Goal: Navigation & Orientation: Find specific page/section

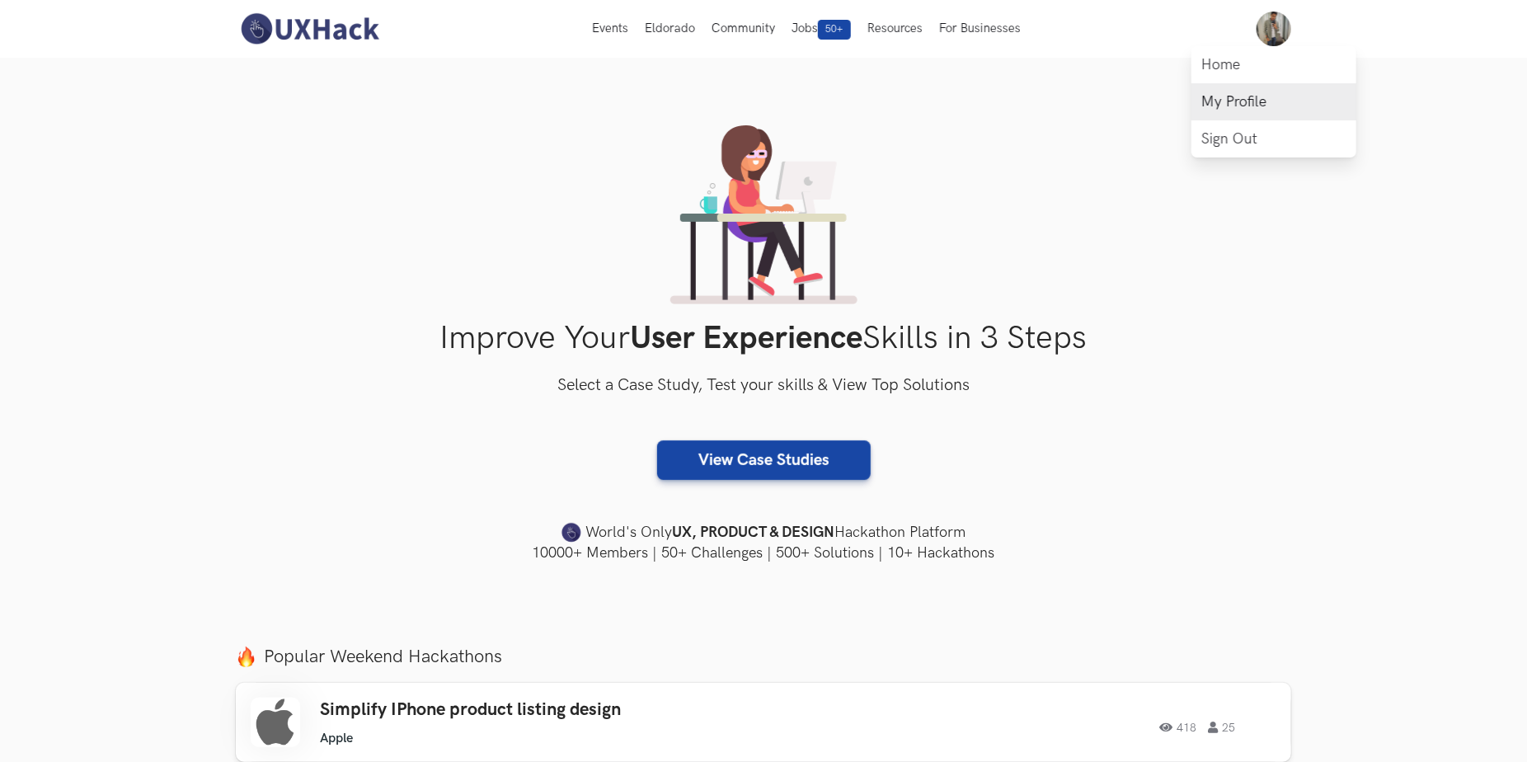
click at [1233, 108] on link "My Profile" at bounding box center [1273, 101] width 165 height 37
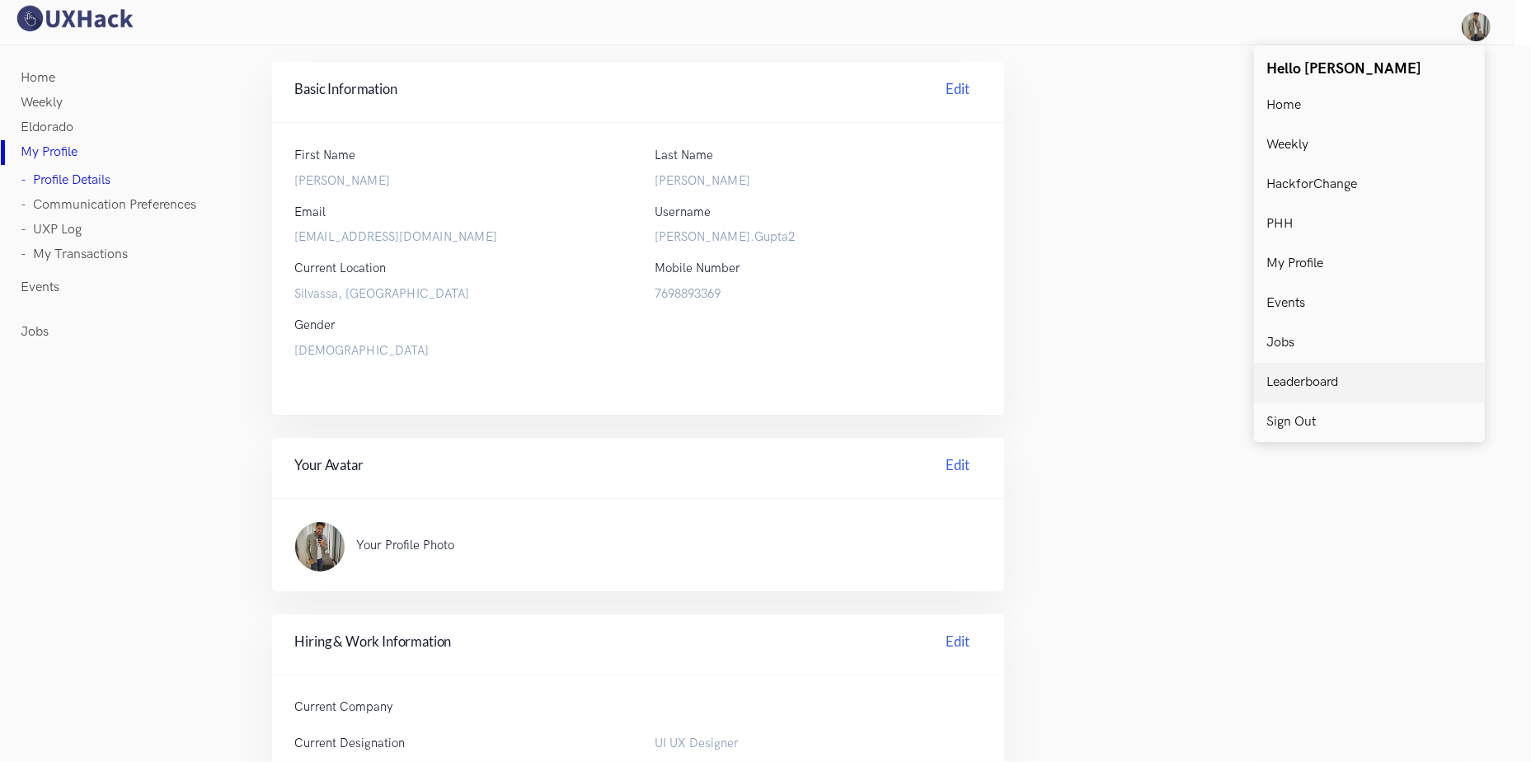
click at [1298, 383] on p "Leaderboard" at bounding box center [1302, 382] width 72 height 15
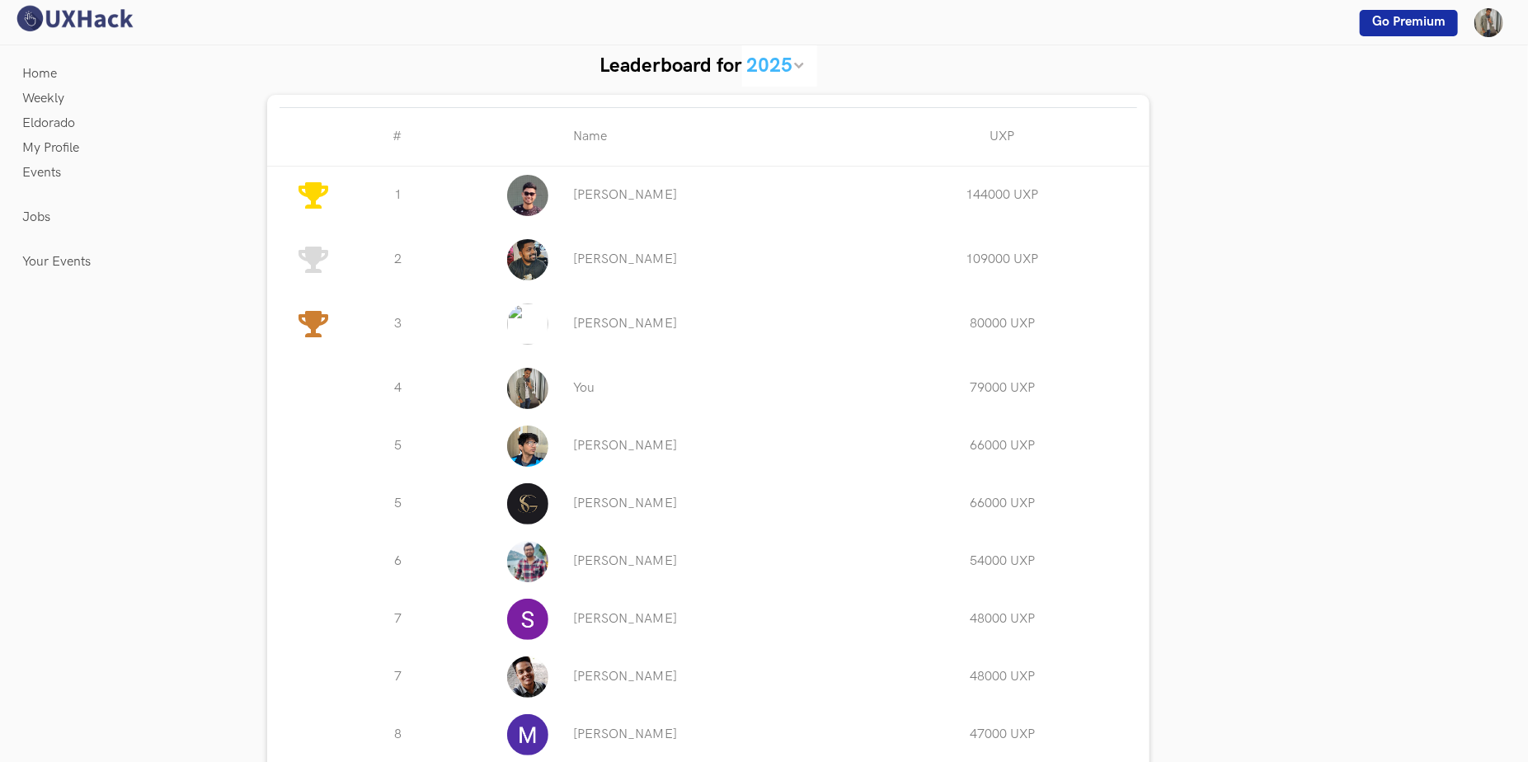
click at [560, 387] on div at bounding box center [487, 388] width 147 height 58
click at [538, 385] on img at bounding box center [527, 388] width 41 height 41
click at [577, 387] on link "You" at bounding box center [583, 388] width 21 height 16
